Goal: Information Seeking & Learning: Learn about a topic

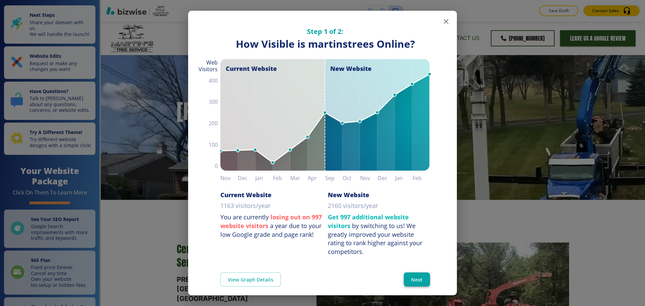
click at [417, 274] on button "Next" at bounding box center [417, 279] width 26 height 14
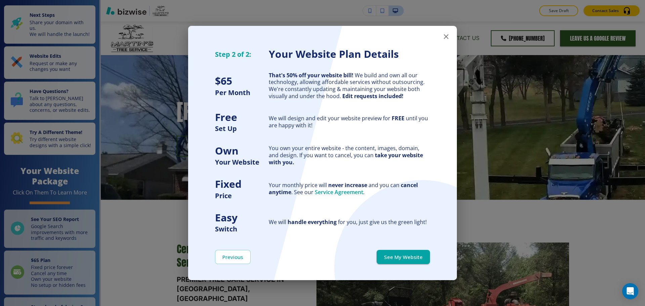
click at [444, 39] on icon "button" at bounding box center [446, 37] width 8 height 8
